Goal: Find specific page/section: Find specific page/section

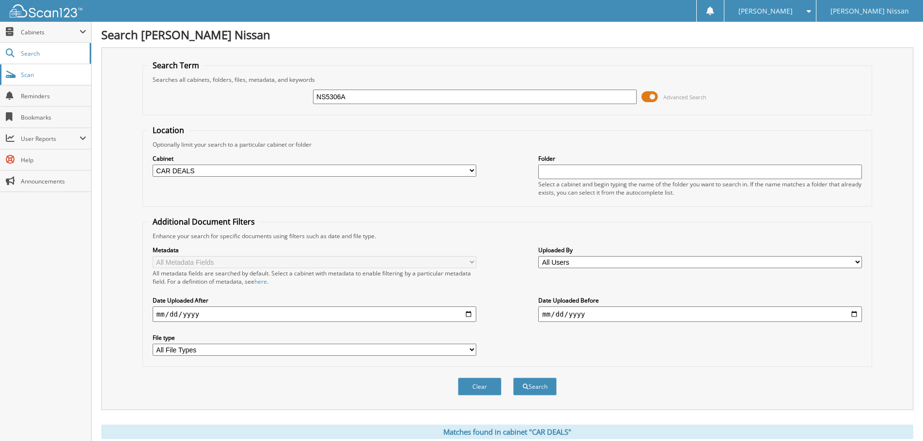
drag, startPoint x: 386, startPoint y: 98, endPoint x: 85, endPoint y: 84, distance: 301.6
click at [88, 86] on body "[PERSON_NAME] Settings Logout [PERSON_NAME] Nissan Close Cabinets" at bounding box center [461, 300] width 923 height 600
type input "U5239"
click at [513, 378] on button "Search" at bounding box center [535, 387] width 44 height 18
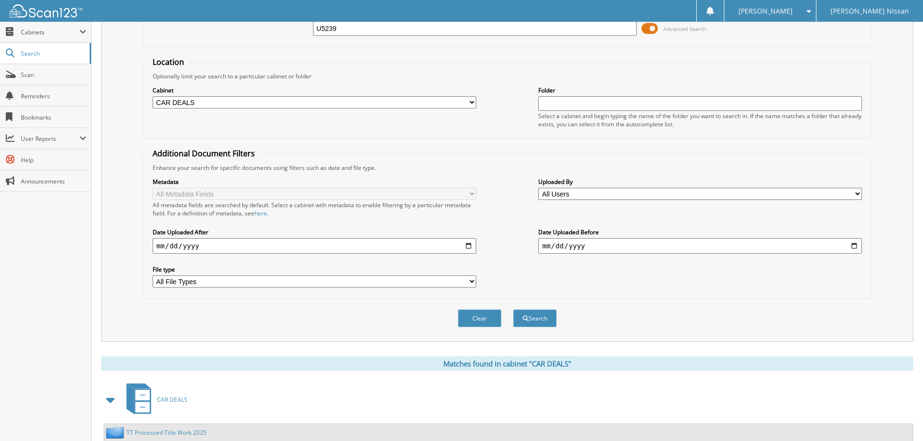
scroll to position [201, 0]
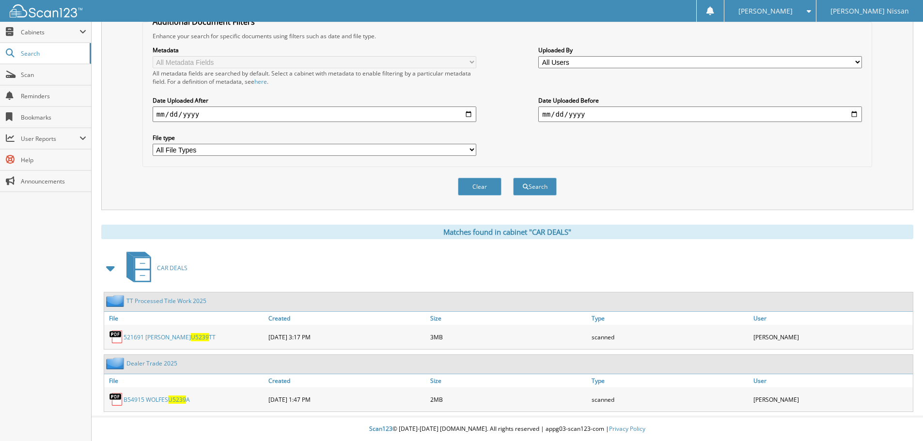
click at [188, 337] on link "521691 SLIGAR U5239 TT" at bounding box center [170, 337] width 92 height 8
click at [66, 77] on span "Scan" at bounding box center [53, 75] width 65 height 8
